Goal: Navigation & Orientation: Find specific page/section

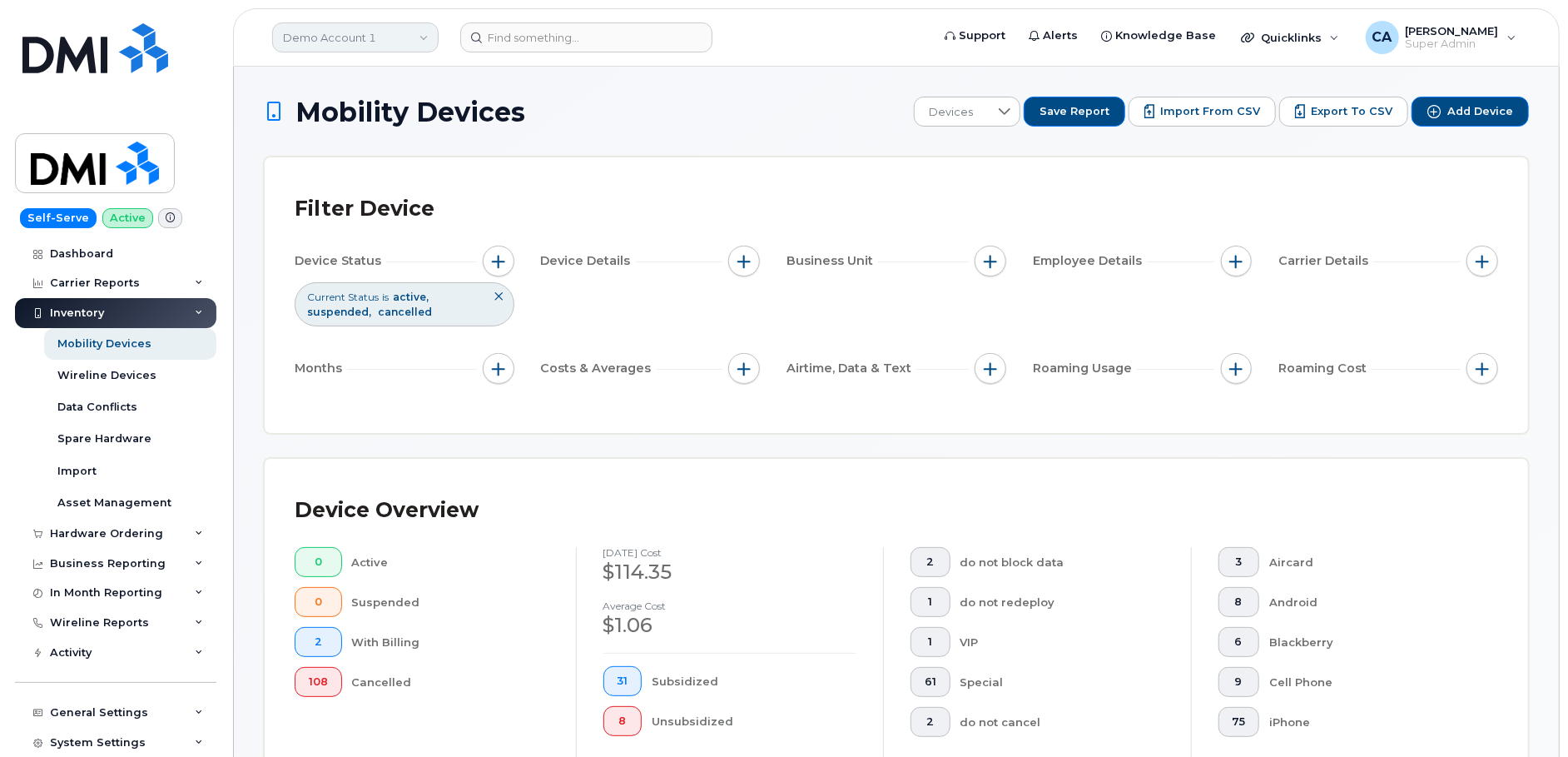
click at [370, 44] on link "Demo Account 1" at bounding box center [355, 37] width 167 height 30
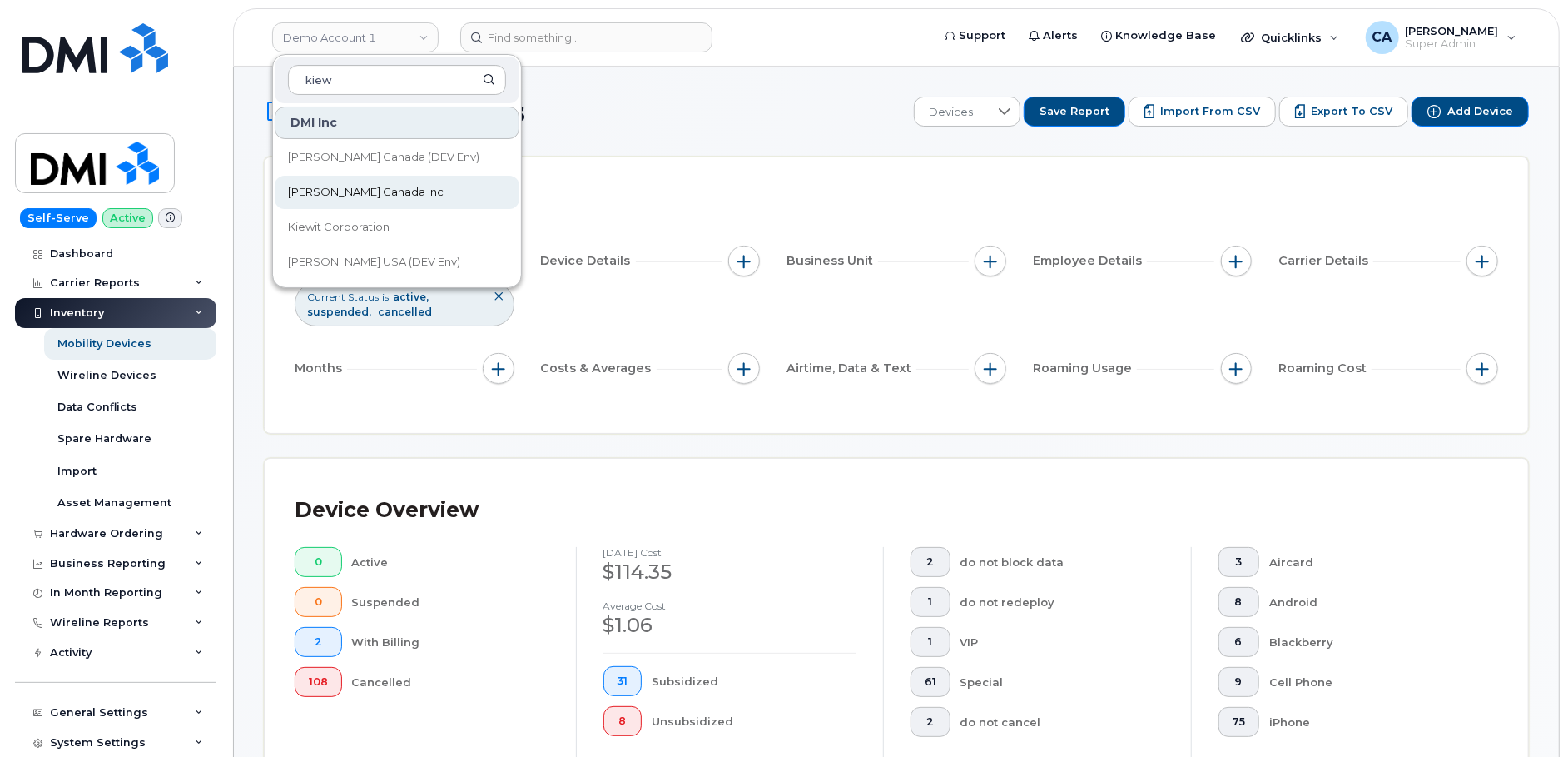
type input "kiew"
click at [366, 184] on span "Kiewit Canada Inc" at bounding box center [365, 192] width 155 height 17
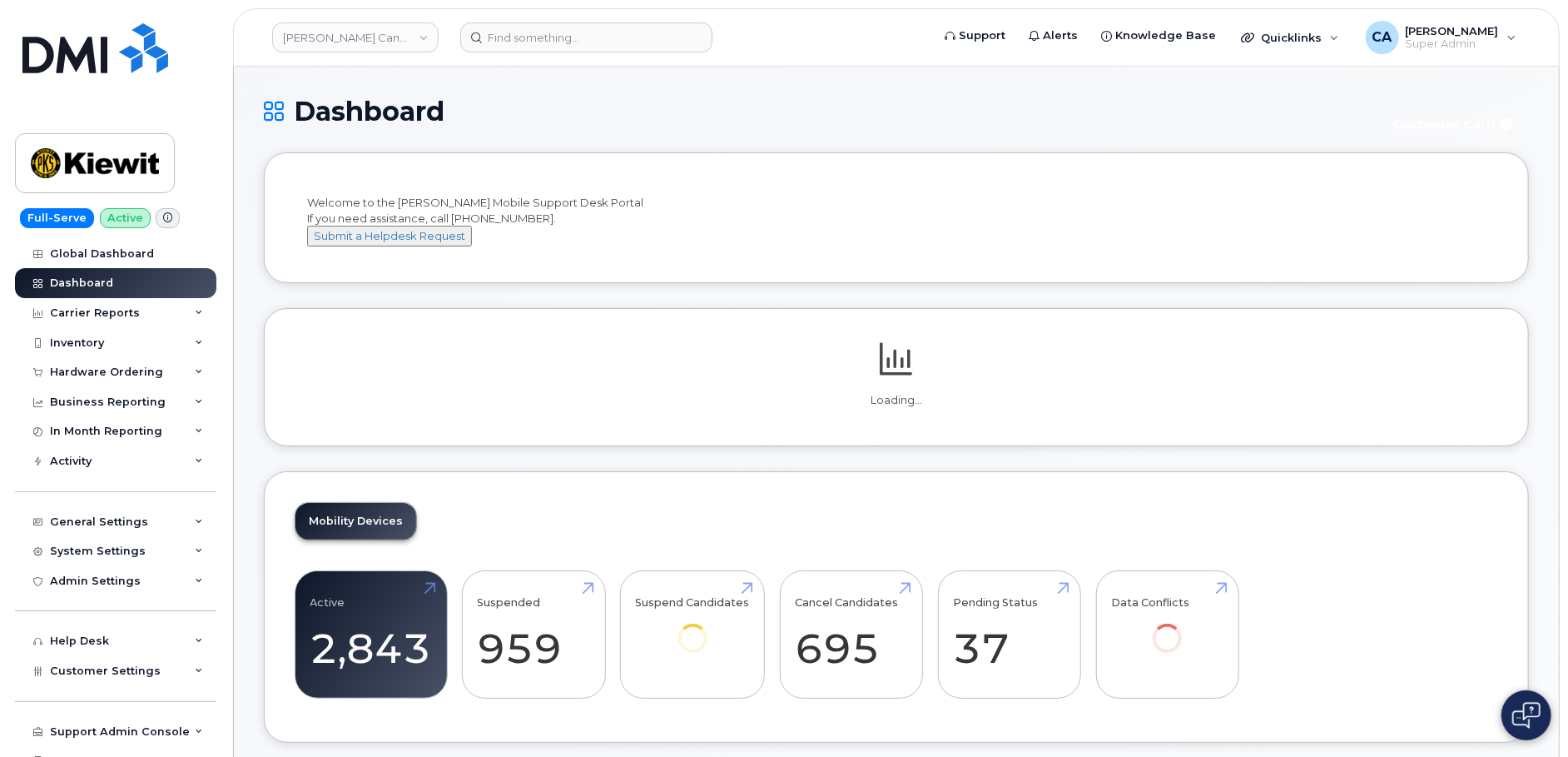
click at [408, 42] on link "Kiewit Canada Inc" at bounding box center [355, 37] width 167 height 30
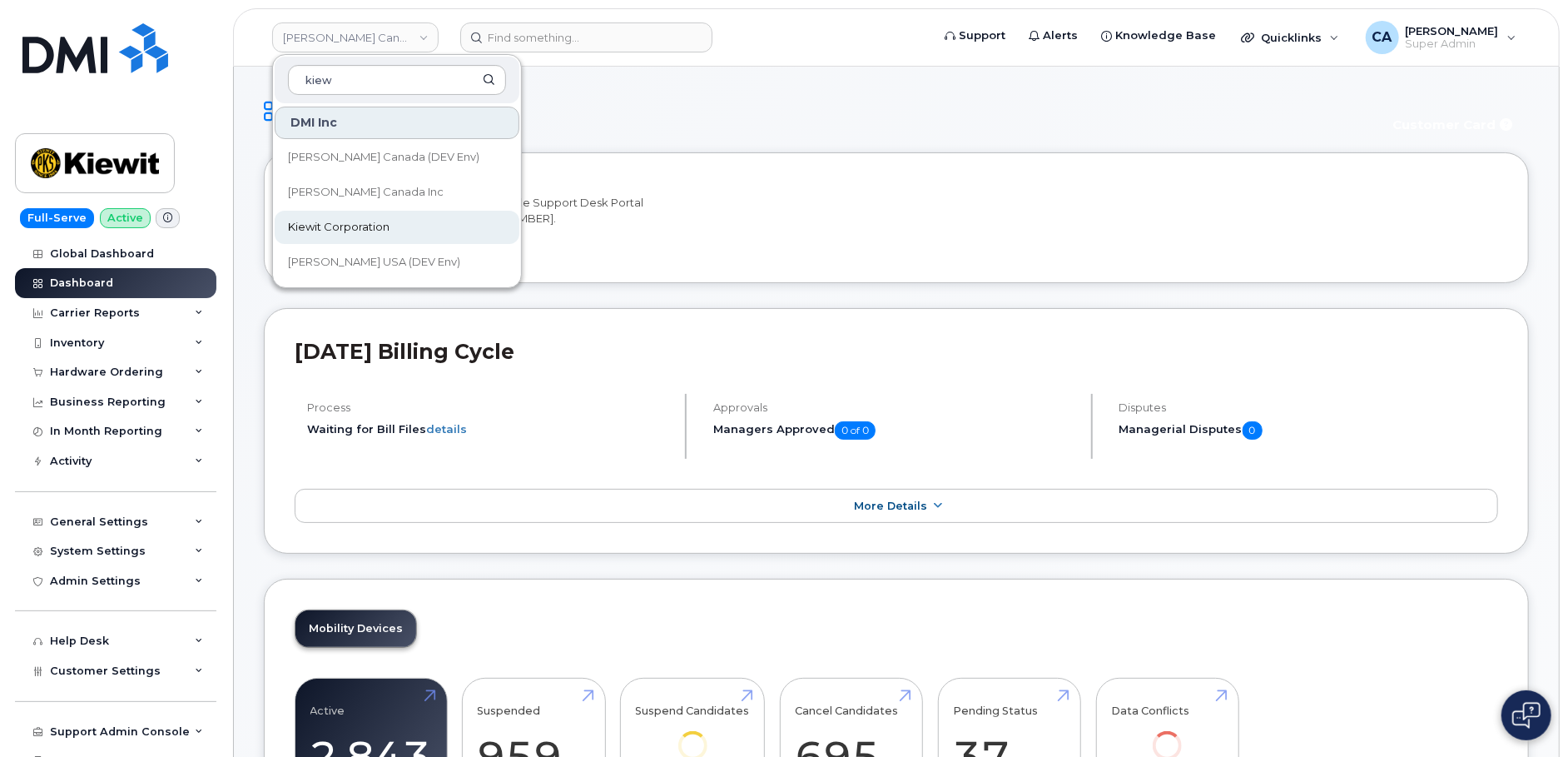
type input "kiew"
click at [379, 230] on span "Kiewit Corporation" at bounding box center [339, 228] width 102 height 17
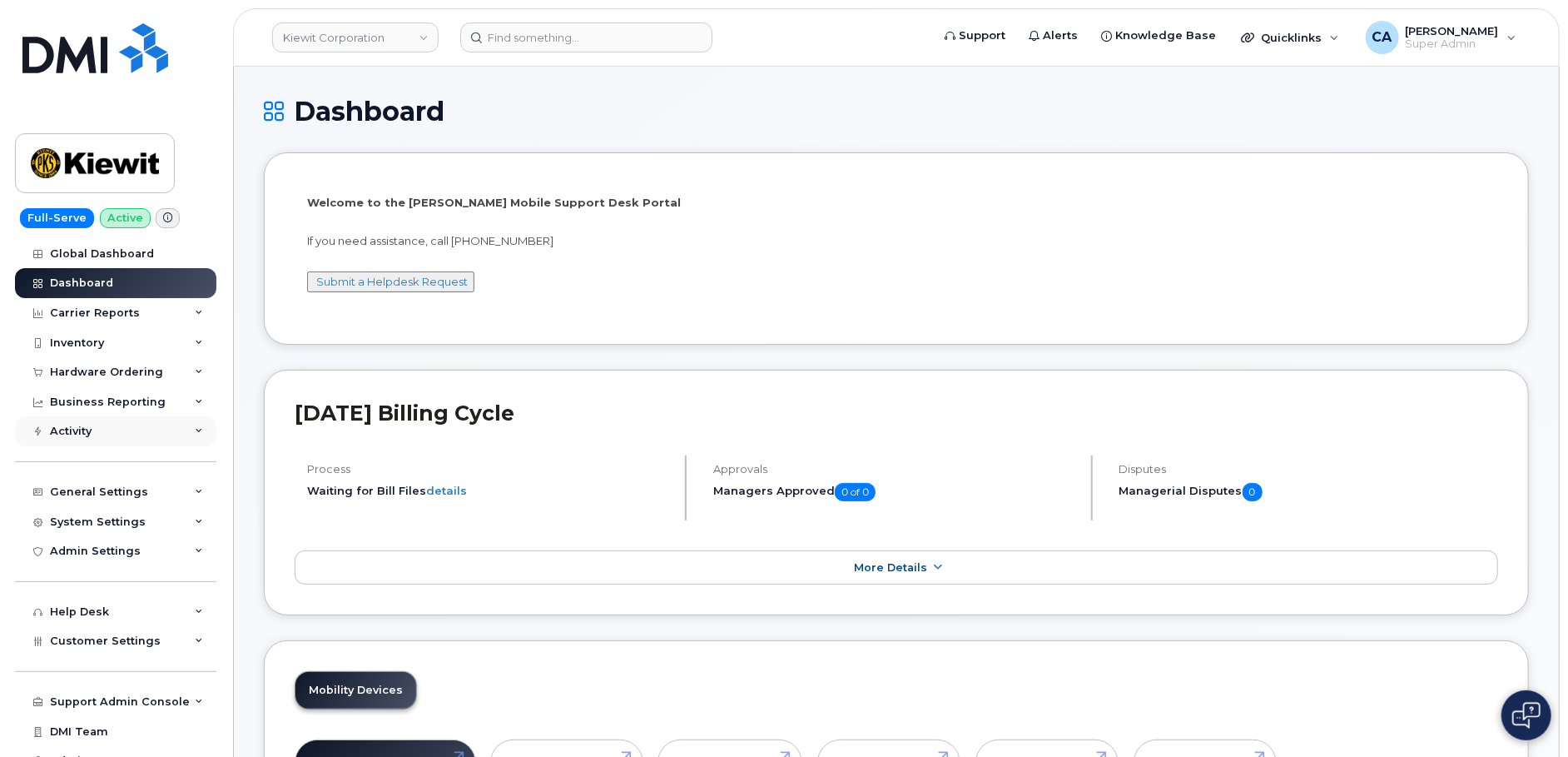
scroll to position [18, 0]
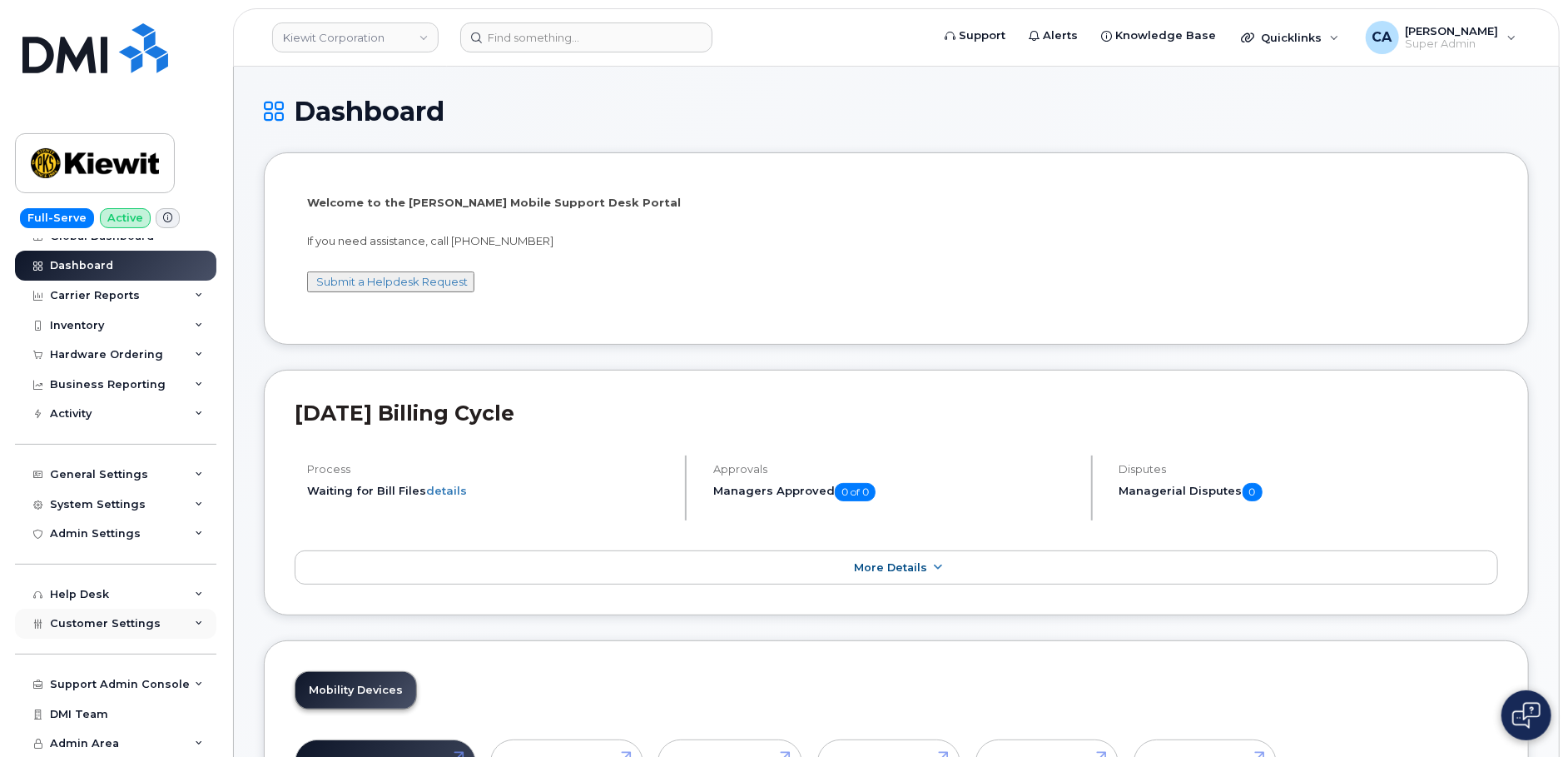
click at [79, 617] on span "Customer Settings" at bounding box center [105, 623] width 111 height 12
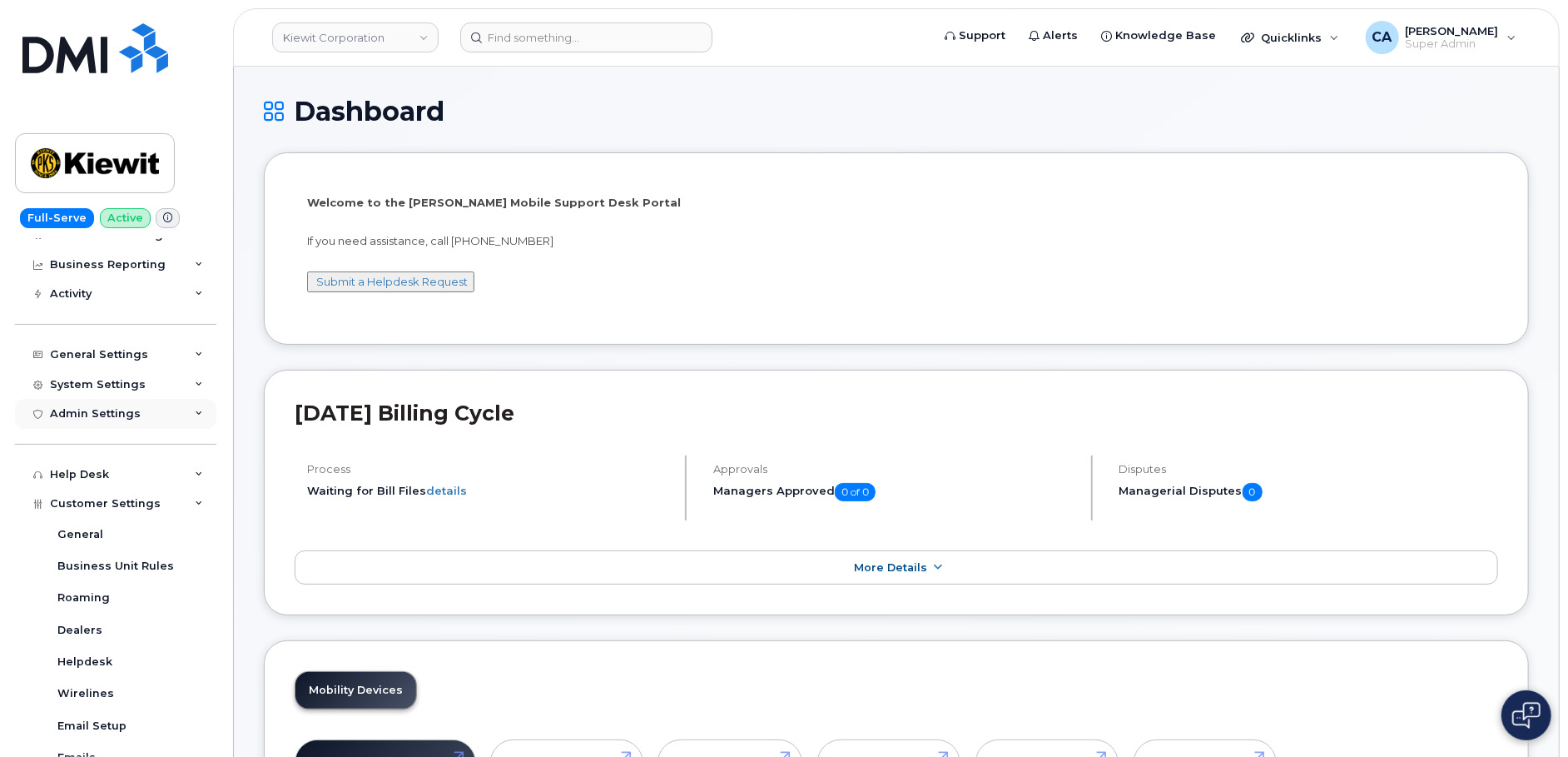
scroll to position [120, 0]
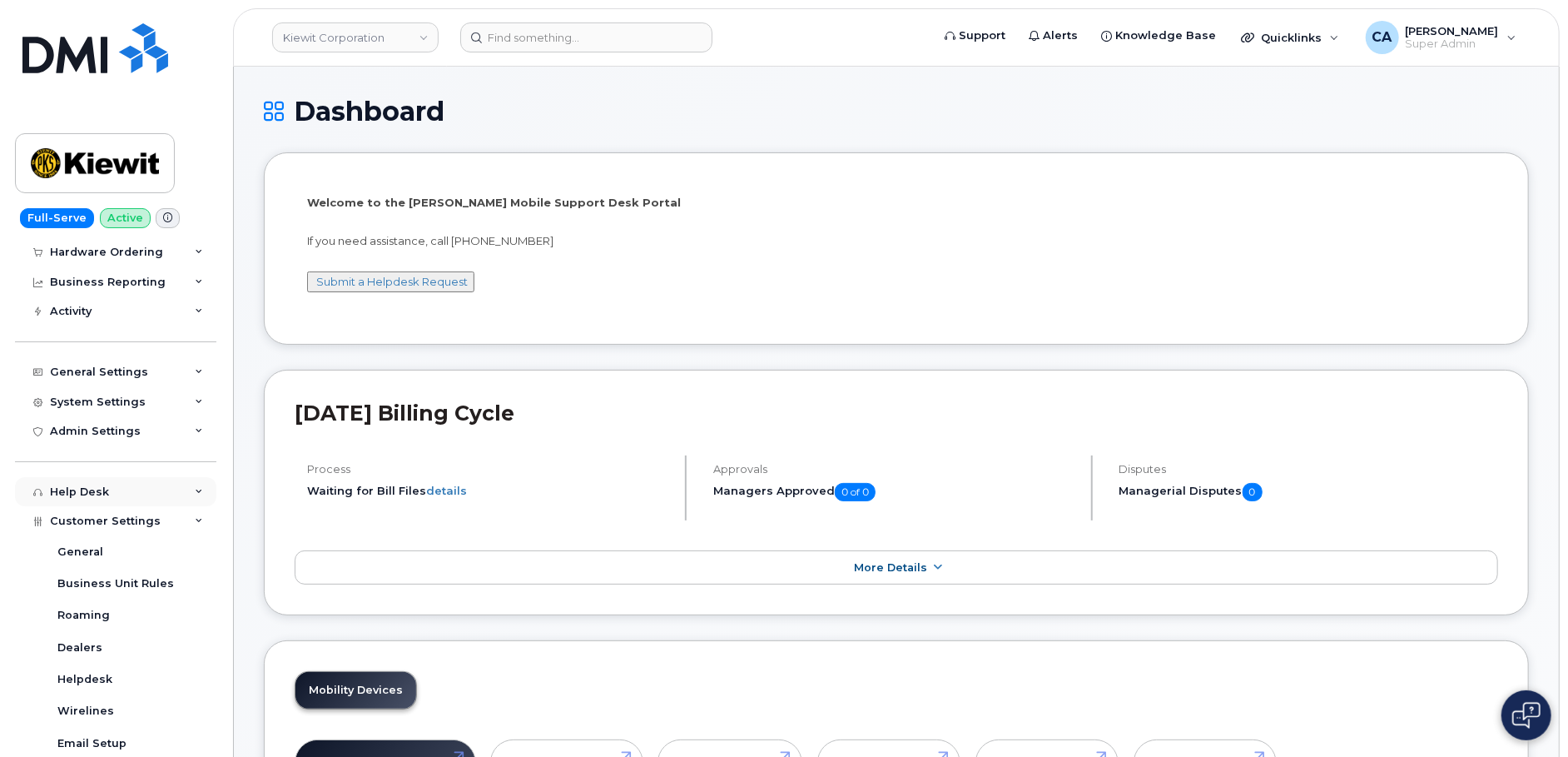
click at [80, 490] on div "Help Desk" at bounding box center [80, 492] width 59 height 13
click at [71, 488] on div "Help Desk" at bounding box center [80, 492] width 59 height 13
click at [90, 429] on div "Admin Settings" at bounding box center [95, 431] width 91 height 13
click at [90, 404] on div "System Settings" at bounding box center [97, 402] width 95 height 13
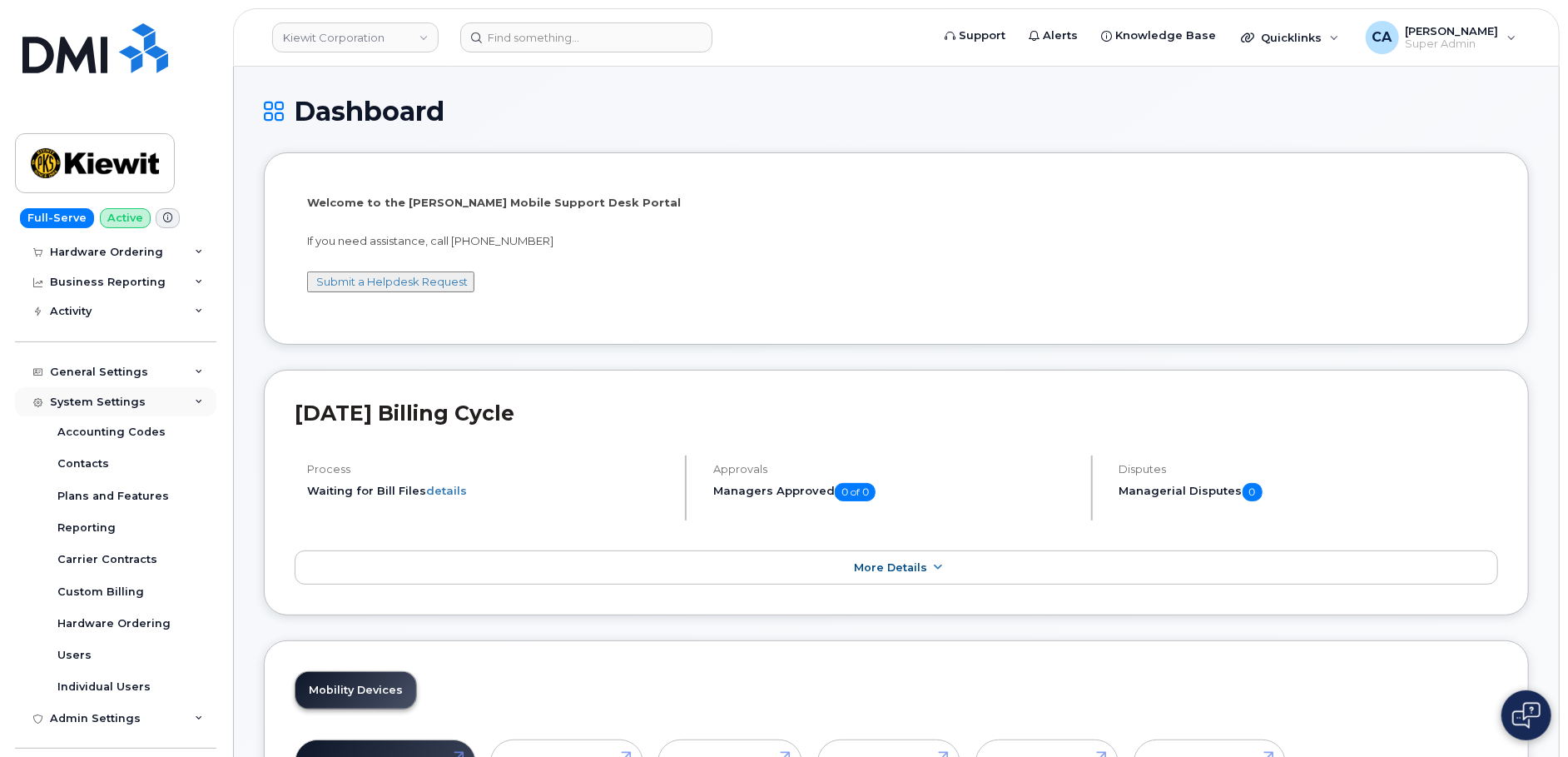
click at [90, 404] on div "System Settings" at bounding box center [97, 402] width 95 height 13
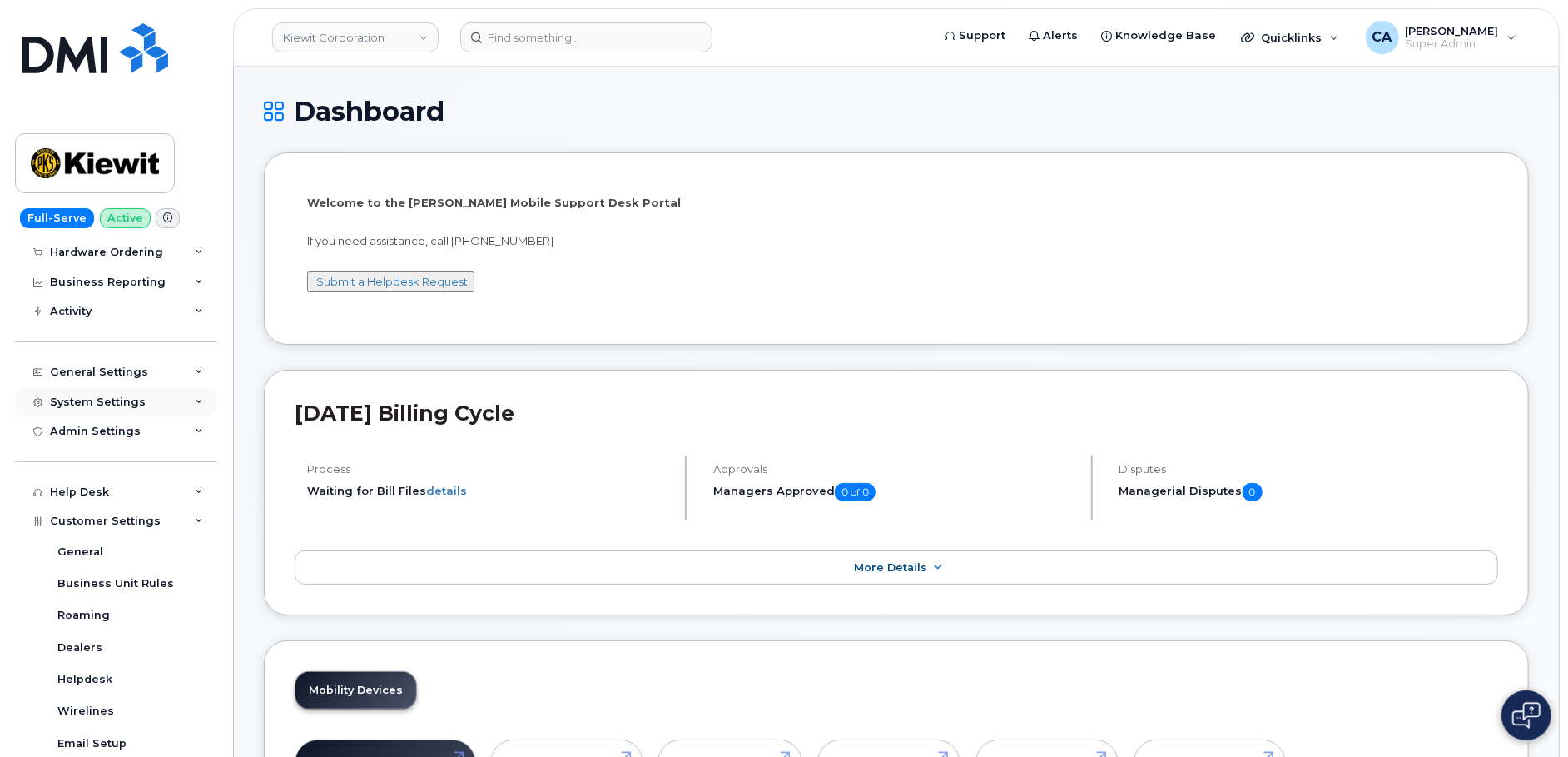
click at [95, 387] on div "System Settings" at bounding box center [116, 402] width 202 height 30
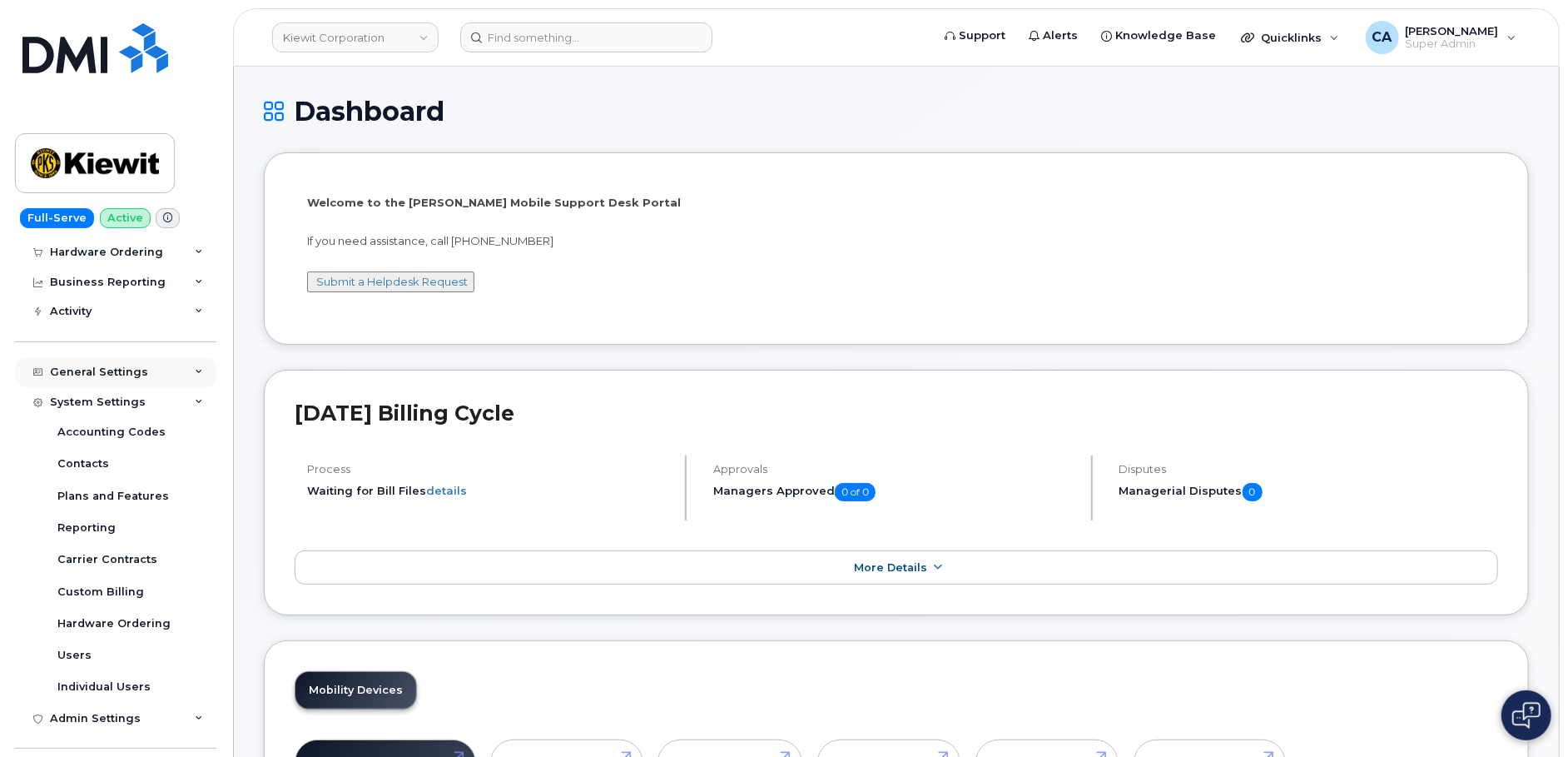
click at [95, 384] on div "General Settings" at bounding box center [116, 372] width 202 height 30
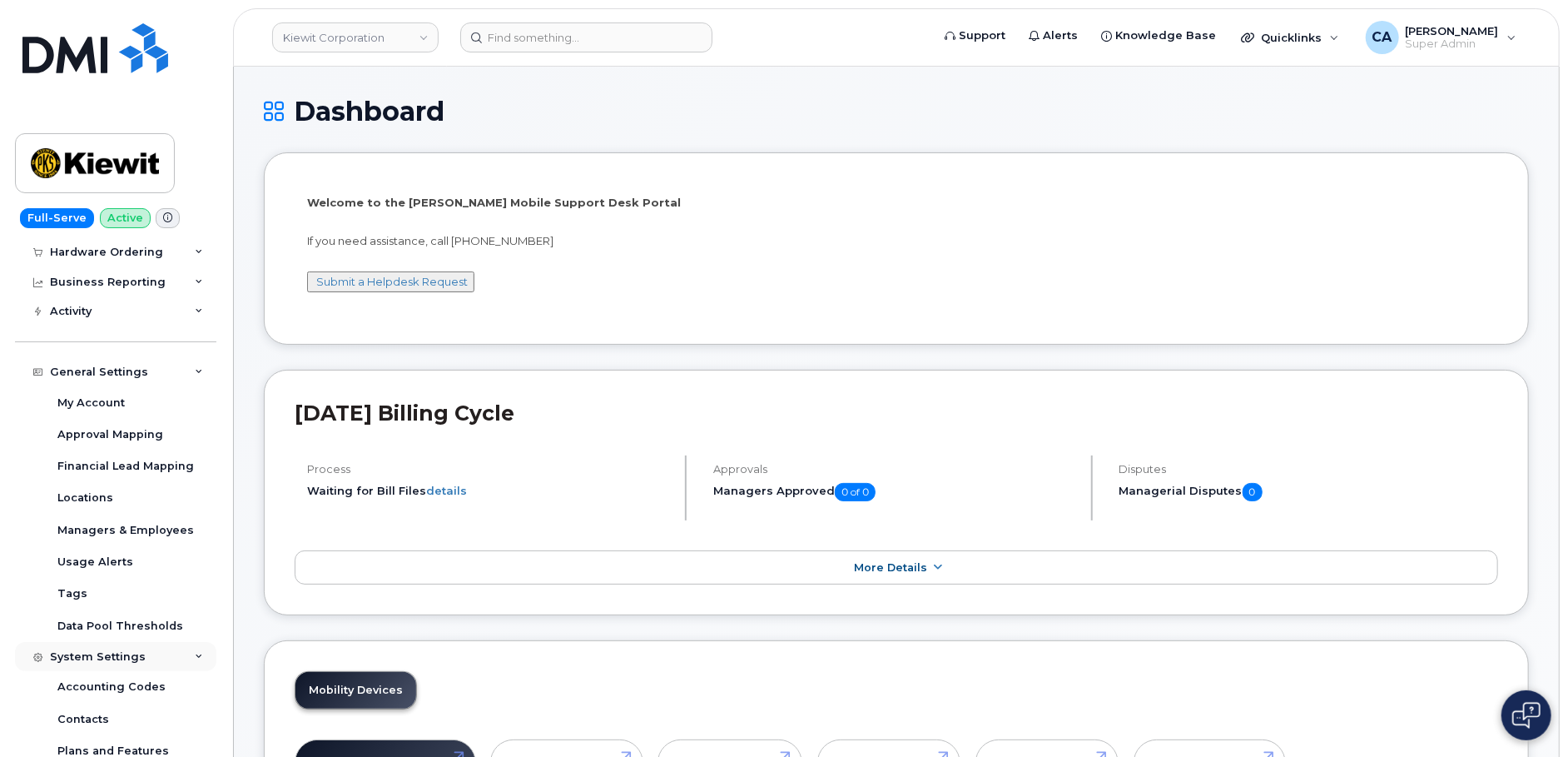
click at [87, 657] on div "System Settings" at bounding box center [97, 657] width 95 height 13
click at [102, 438] on div "Approval Mapping" at bounding box center [110, 435] width 105 height 15
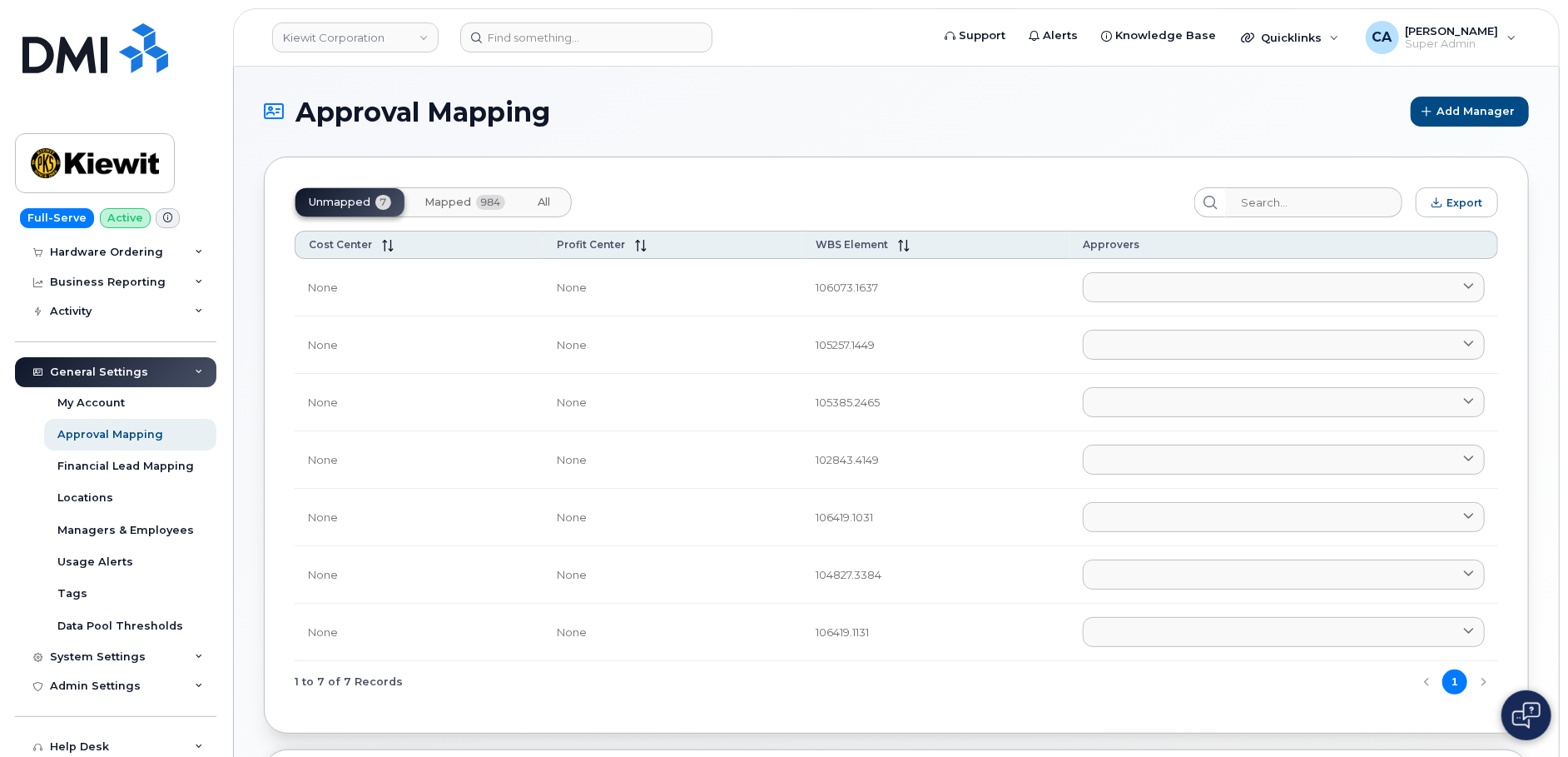
click at [452, 198] on span "Mapped" at bounding box center [448, 202] width 46 height 13
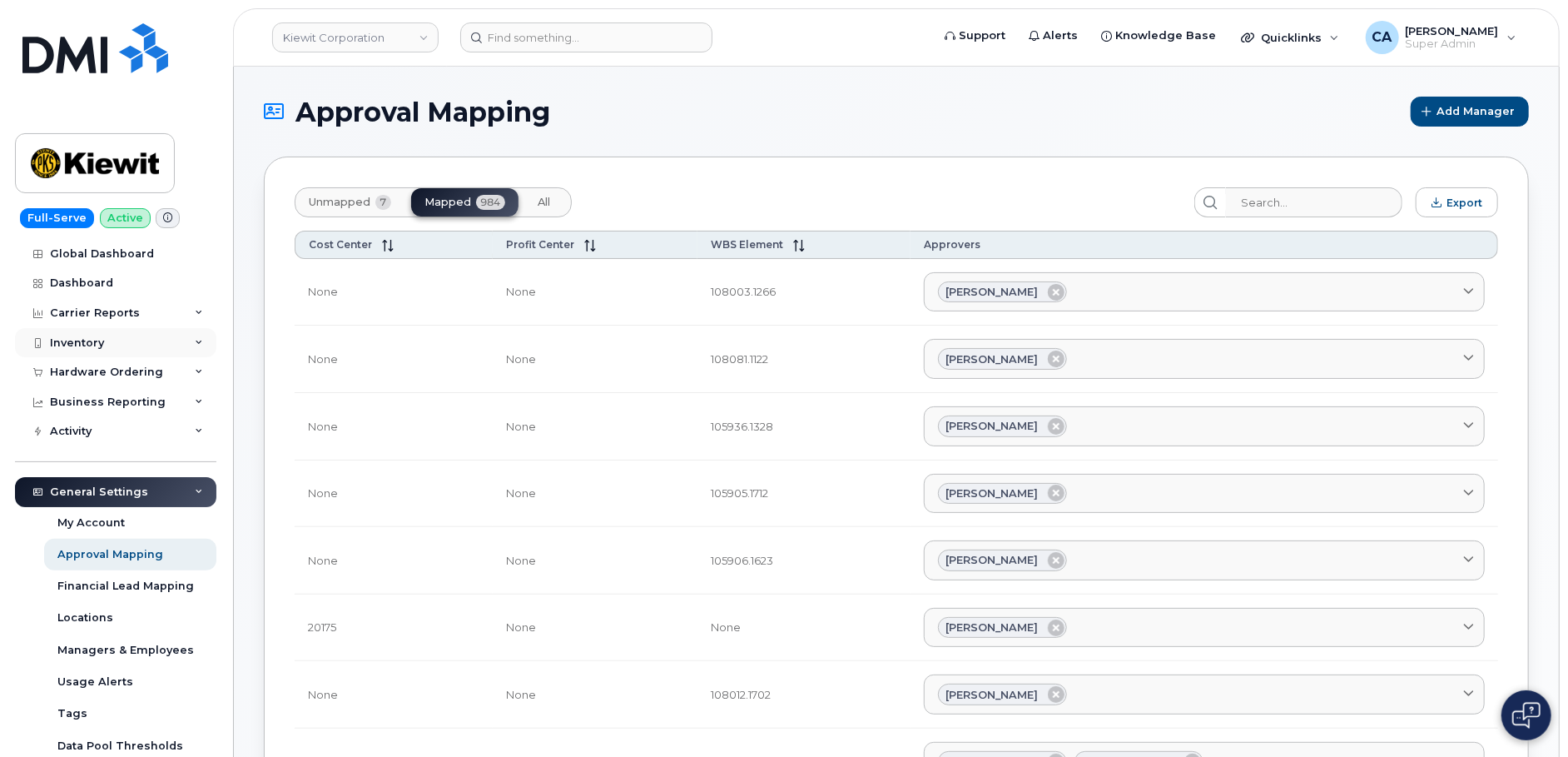
click at [93, 341] on div "Inventory" at bounding box center [77, 343] width 54 height 13
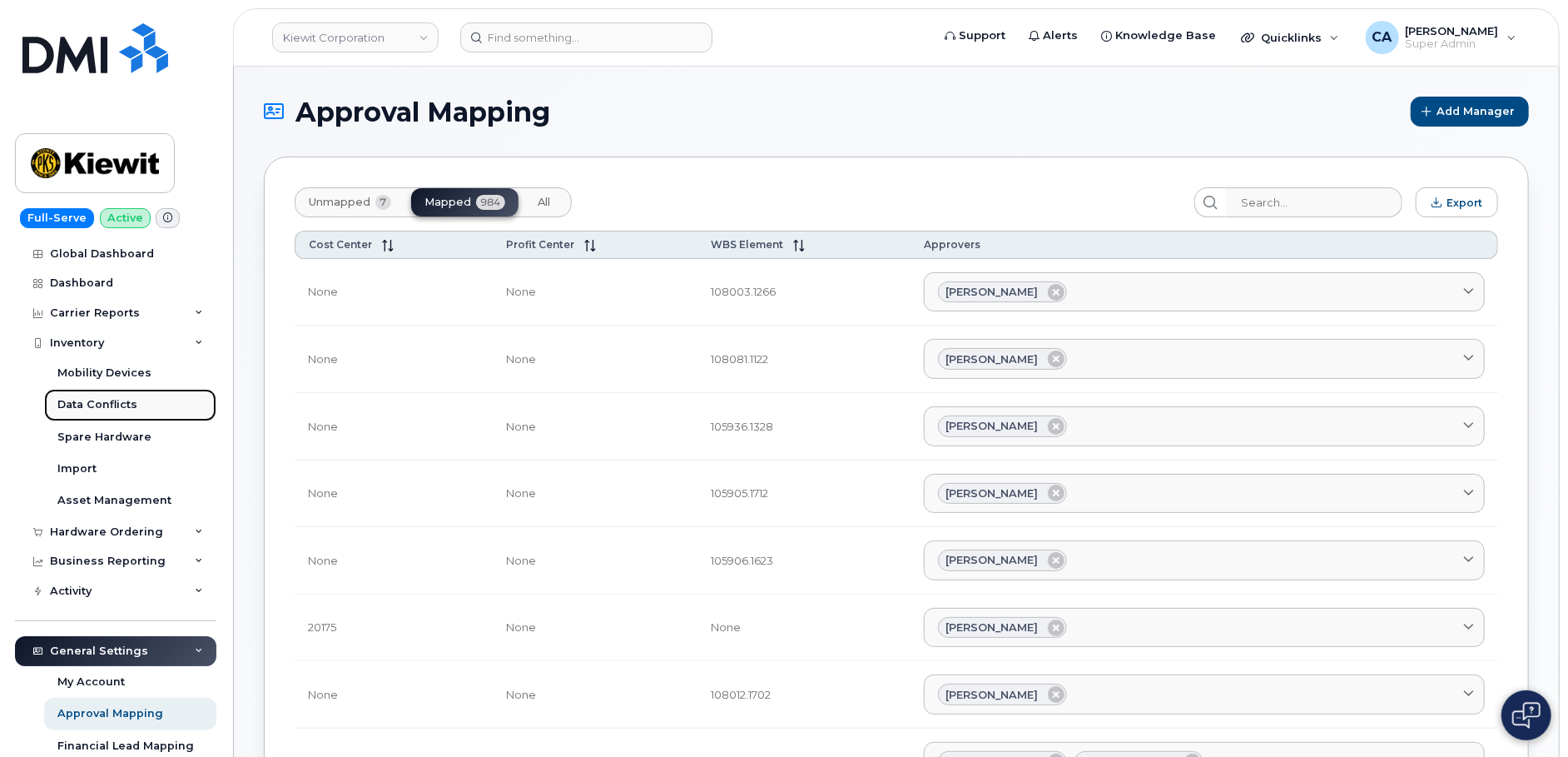
click at [98, 401] on div "Data Conflicts" at bounding box center [97, 404] width 80 height 15
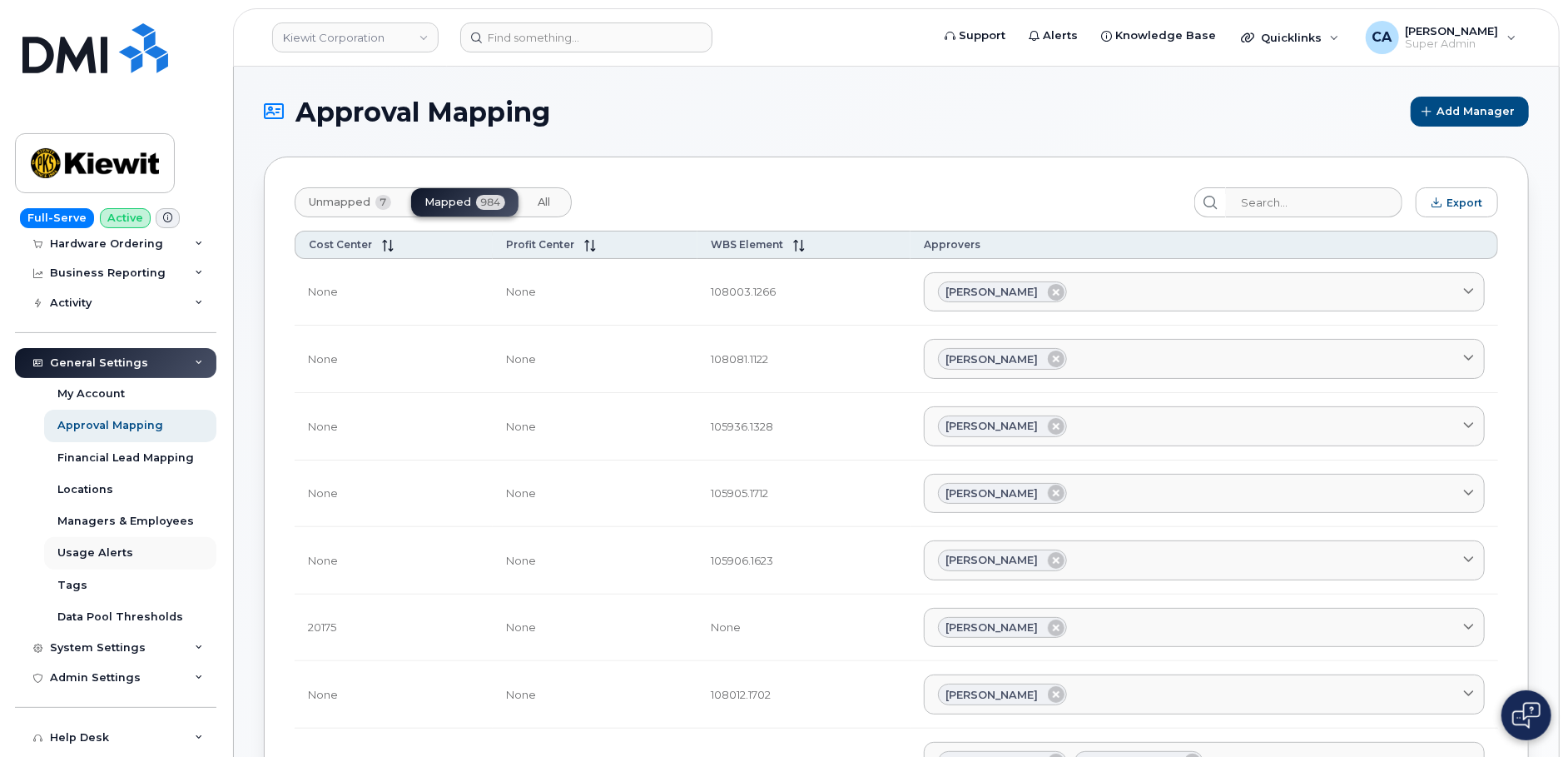
scroll to position [316, 0]
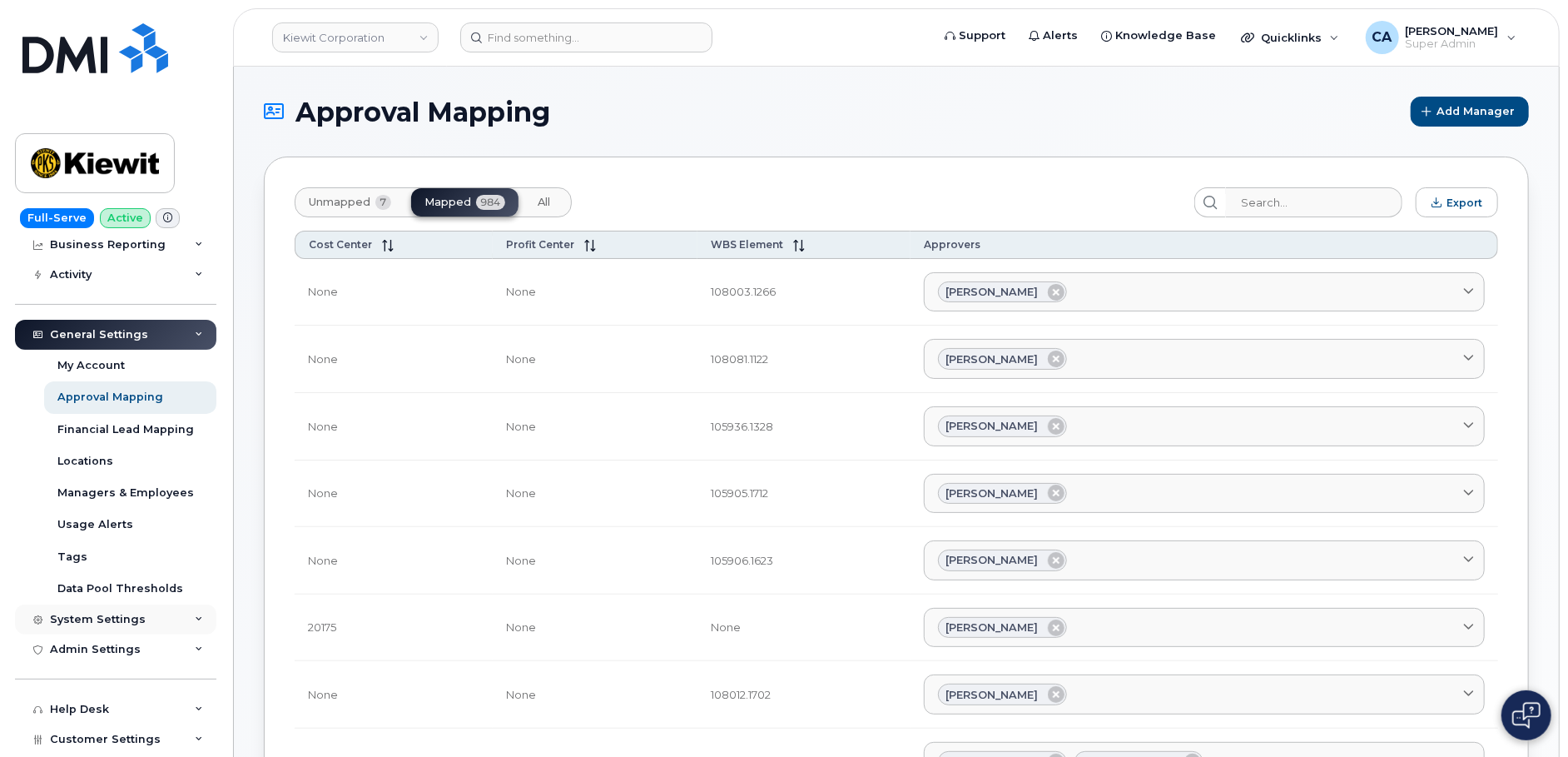
click at [104, 616] on div "System Settings" at bounding box center [97, 619] width 95 height 13
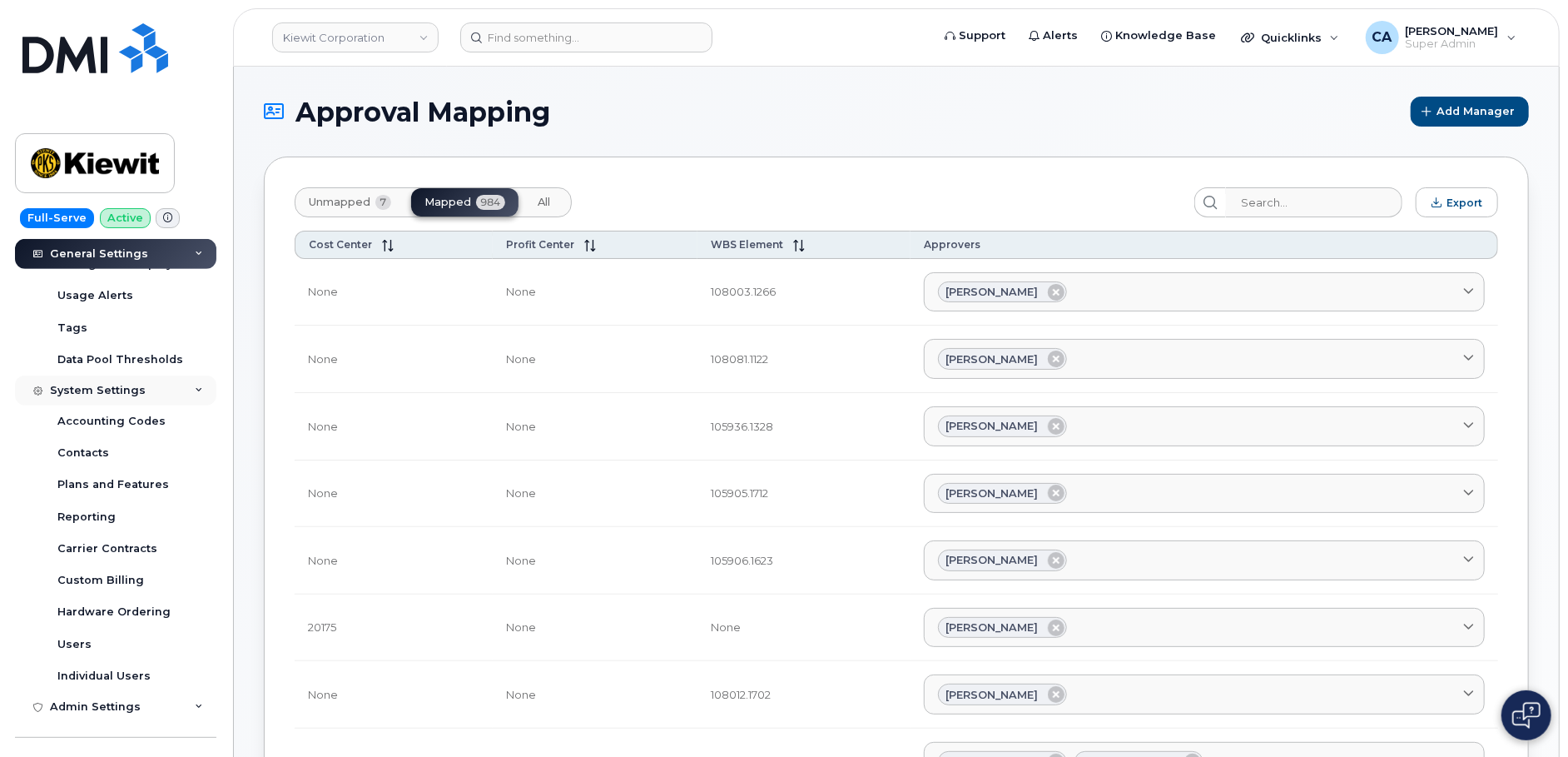
scroll to position [551, 0]
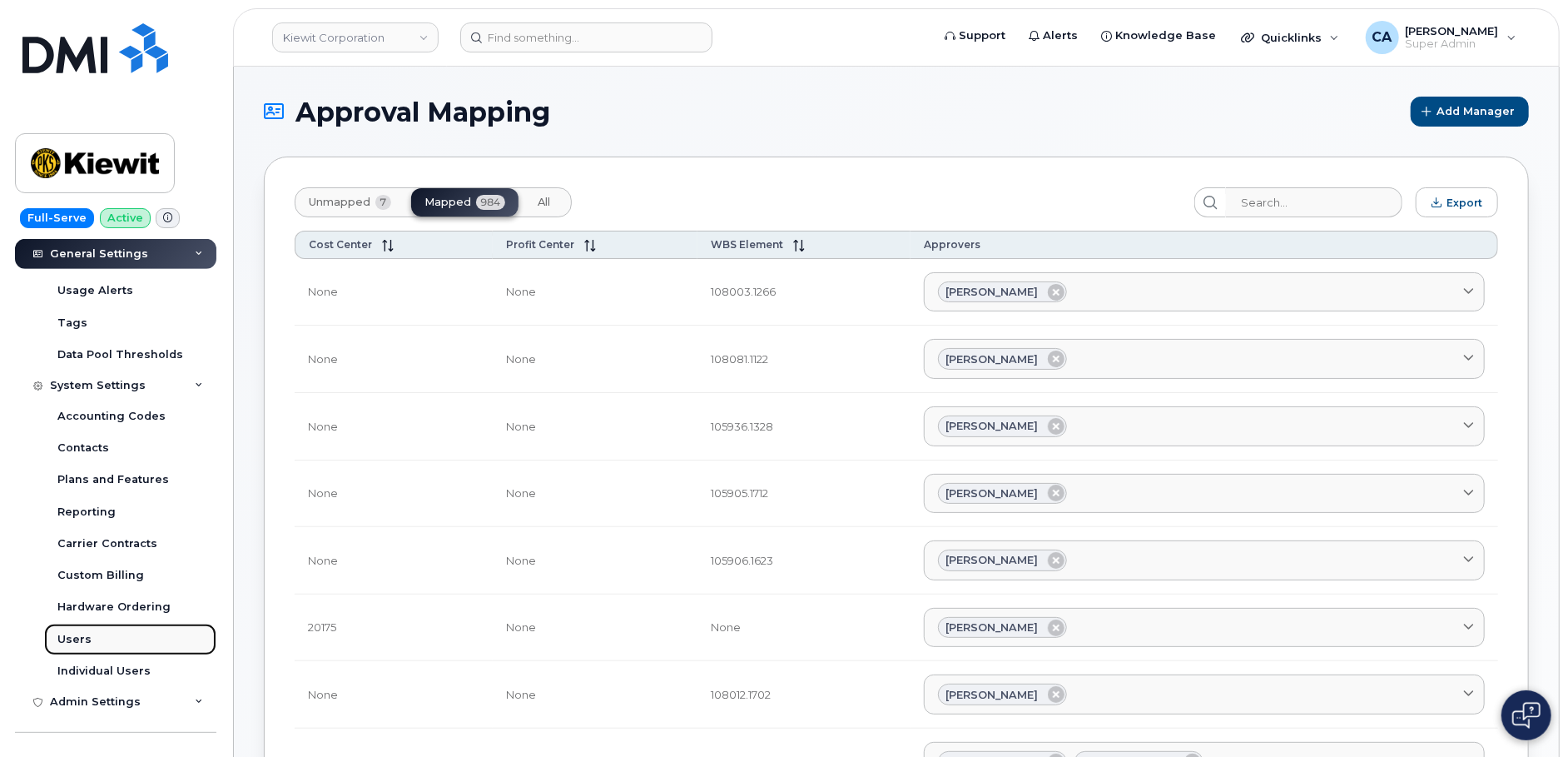
click at [95, 637] on link "Users" at bounding box center [130, 639] width 172 height 31
click at [549, 203] on span "All" at bounding box center [544, 202] width 12 height 13
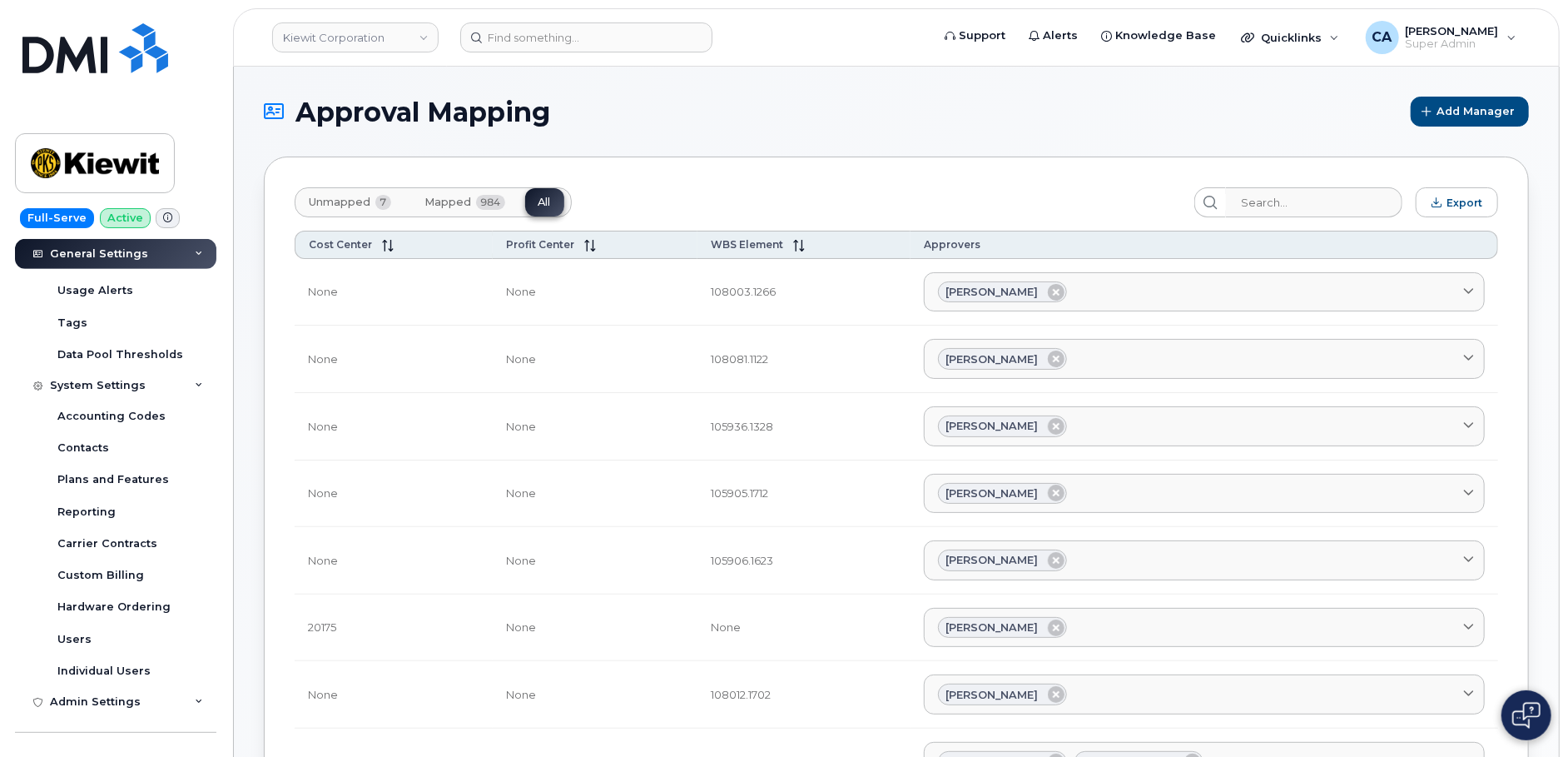
click at [450, 205] on span "Mapped" at bounding box center [448, 202] width 46 height 13
click at [525, 211] on button "Unmapped 7" at bounding box center [545, 202] width 39 height 29
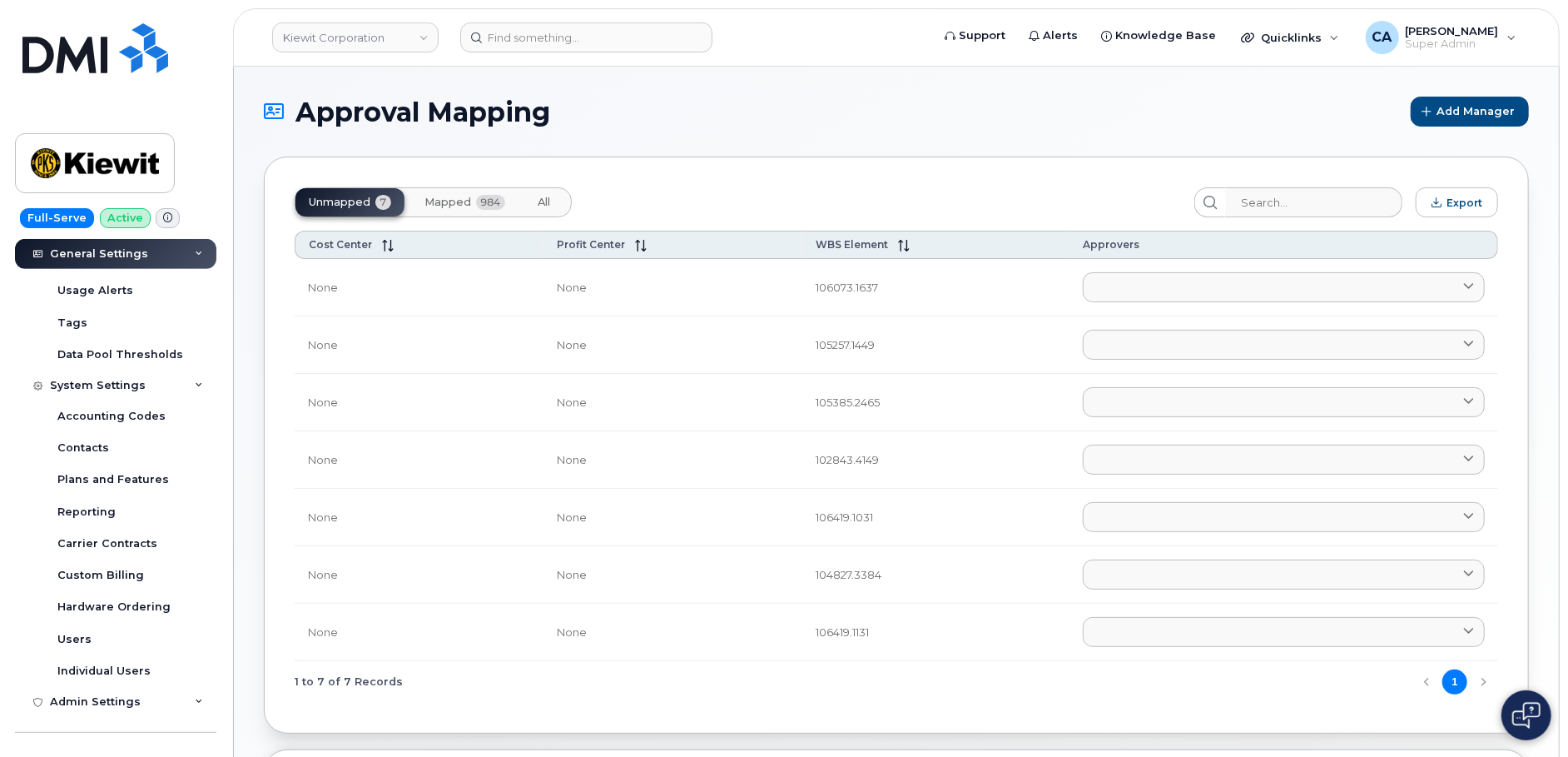
click at [545, 202] on span "All" at bounding box center [544, 202] width 12 height 13
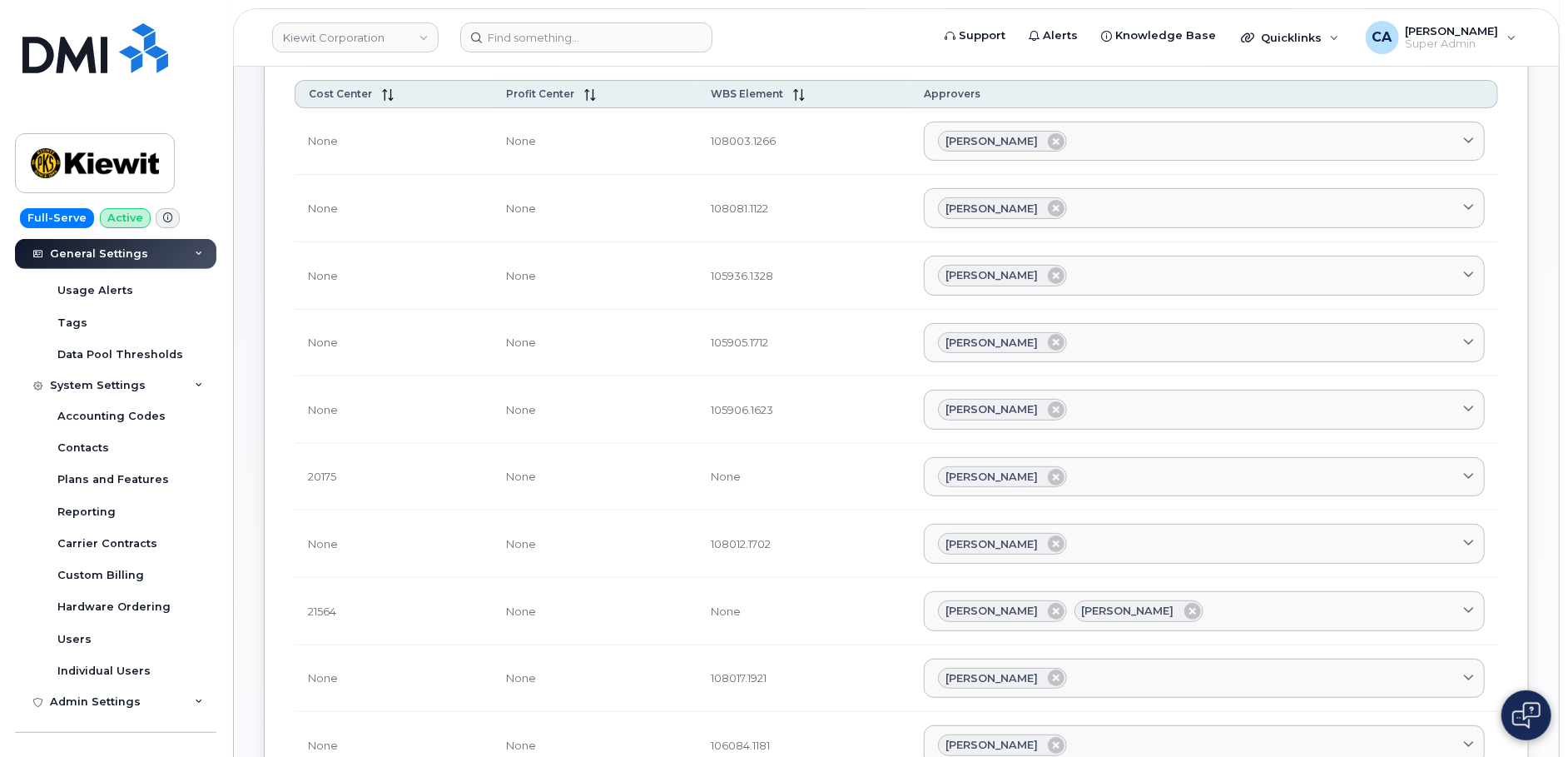
scroll to position [0, 0]
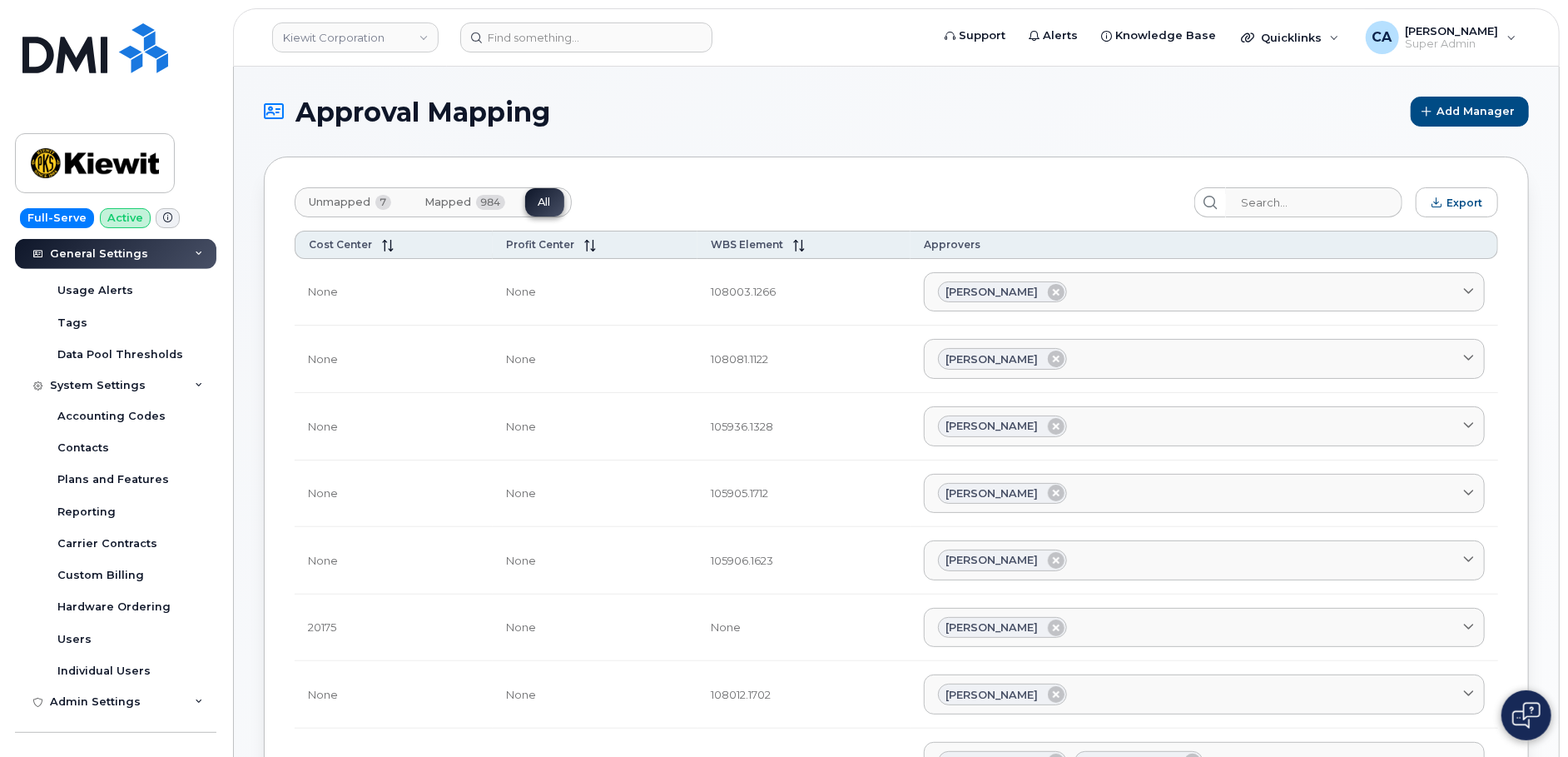
click at [480, 201] on span "984" at bounding box center [490, 203] width 29 height 15
click at [544, 190] on button "All" at bounding box center [545, 202] width 39 height 29
